Goal: Find specific page/section: Find specific page/section

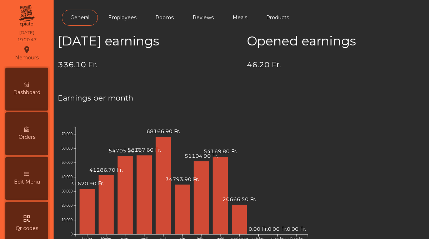
scroll to position [368, 0]
click at [26, 94] on span "Dashboard" at bounding box center [26, 93] width 27 height 8
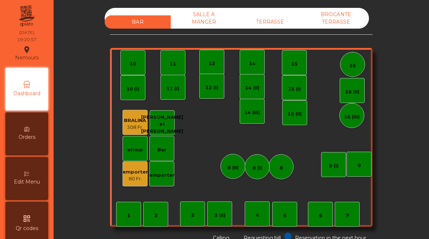
click at [138, 173] on div "emporter" at bounding box center [135, 171] width 25 height 7
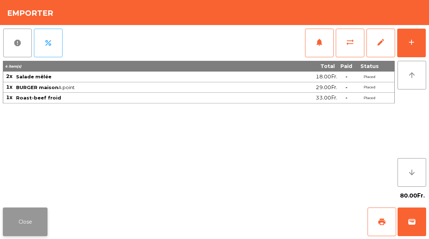
click at [24, 221] on button "Close" at bounding box center [25, 221] width 45 height 29
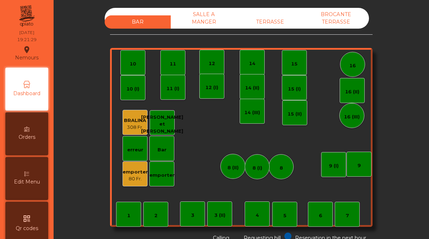
click at [206, 16] on div "SALLE A MANGER" at bounding box center [204, 18] width 66 height 21
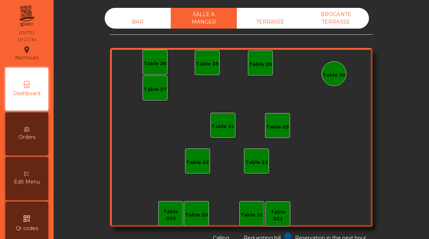
click at [331, 21] on div "BROCANTE TERRASSE" at bounding box center [336, 18] width 66 height 21
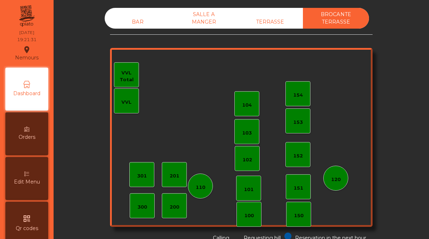
click at [272, 21] on div "TERRASSE" at bounding box center [270, 21] width 66 height 13
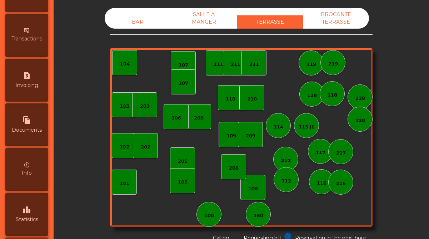
scroll to position [345, 0]
